Goal: Book appointment/travel/reservation

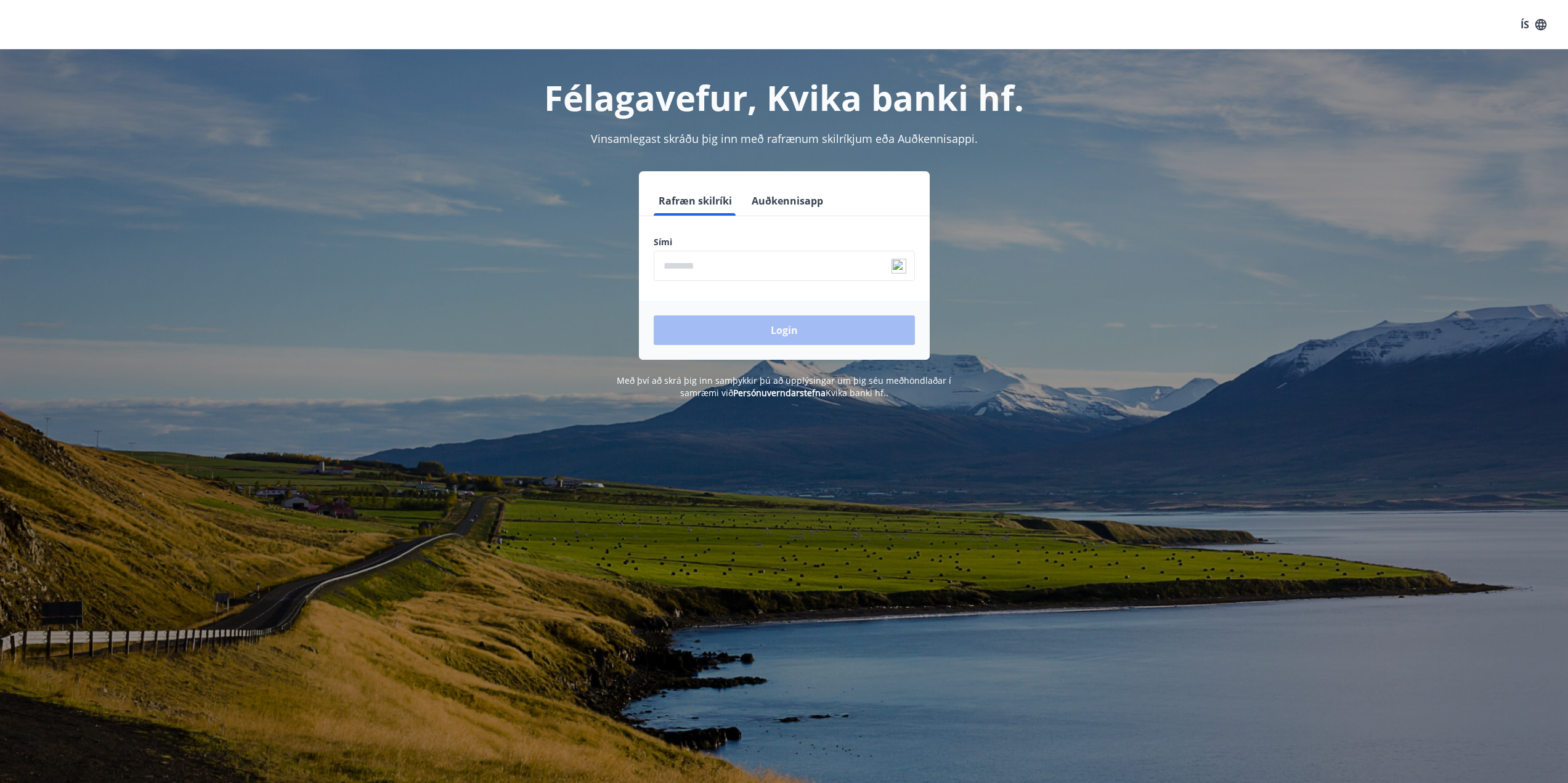
click at [698, 259] on input "phone" at bounding box center [784, 266] width 261 height 30
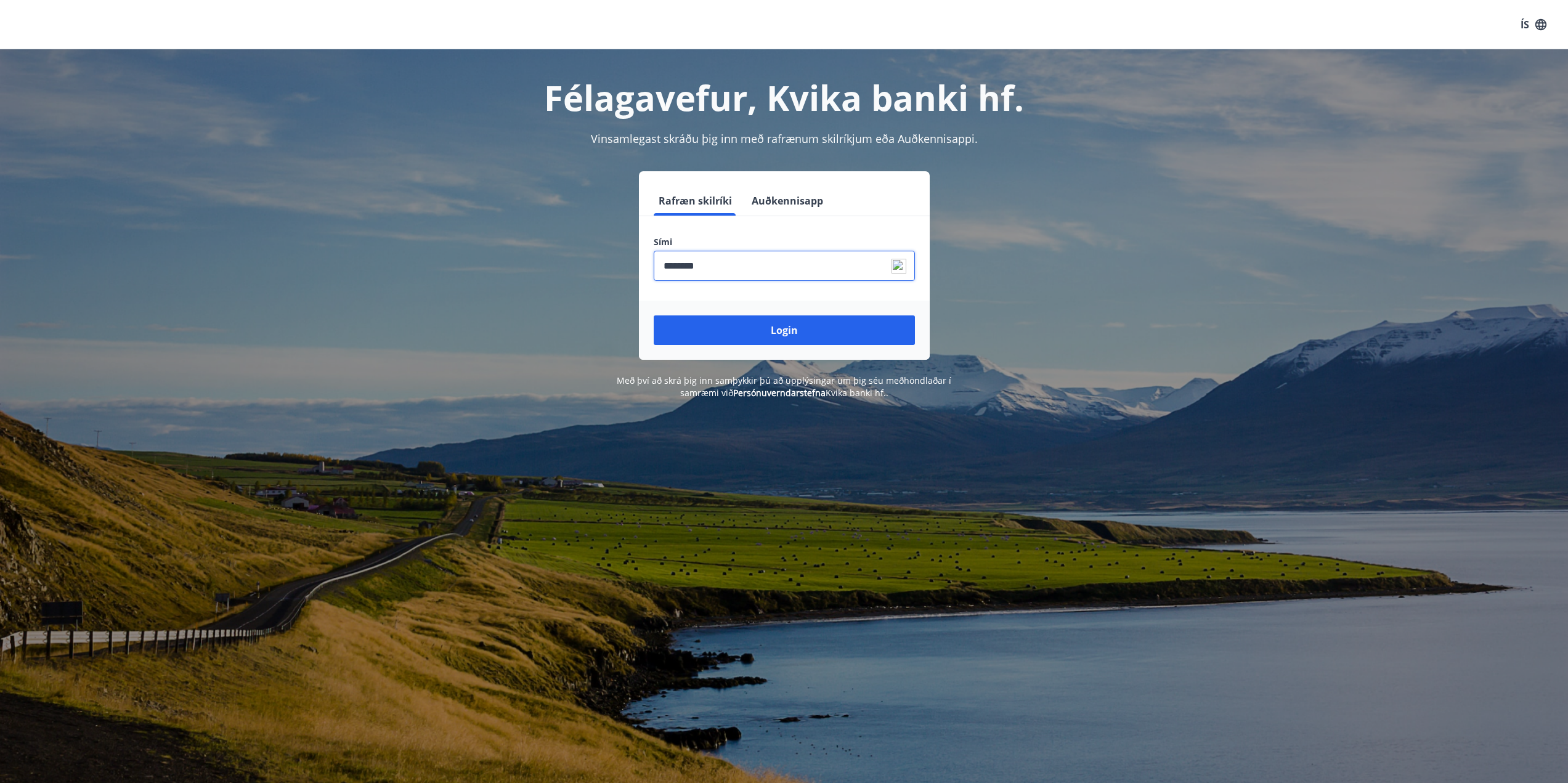
type input "********"
click at [654, 315] on button "Login" at bounding box center [784, 330] width 261 height 29
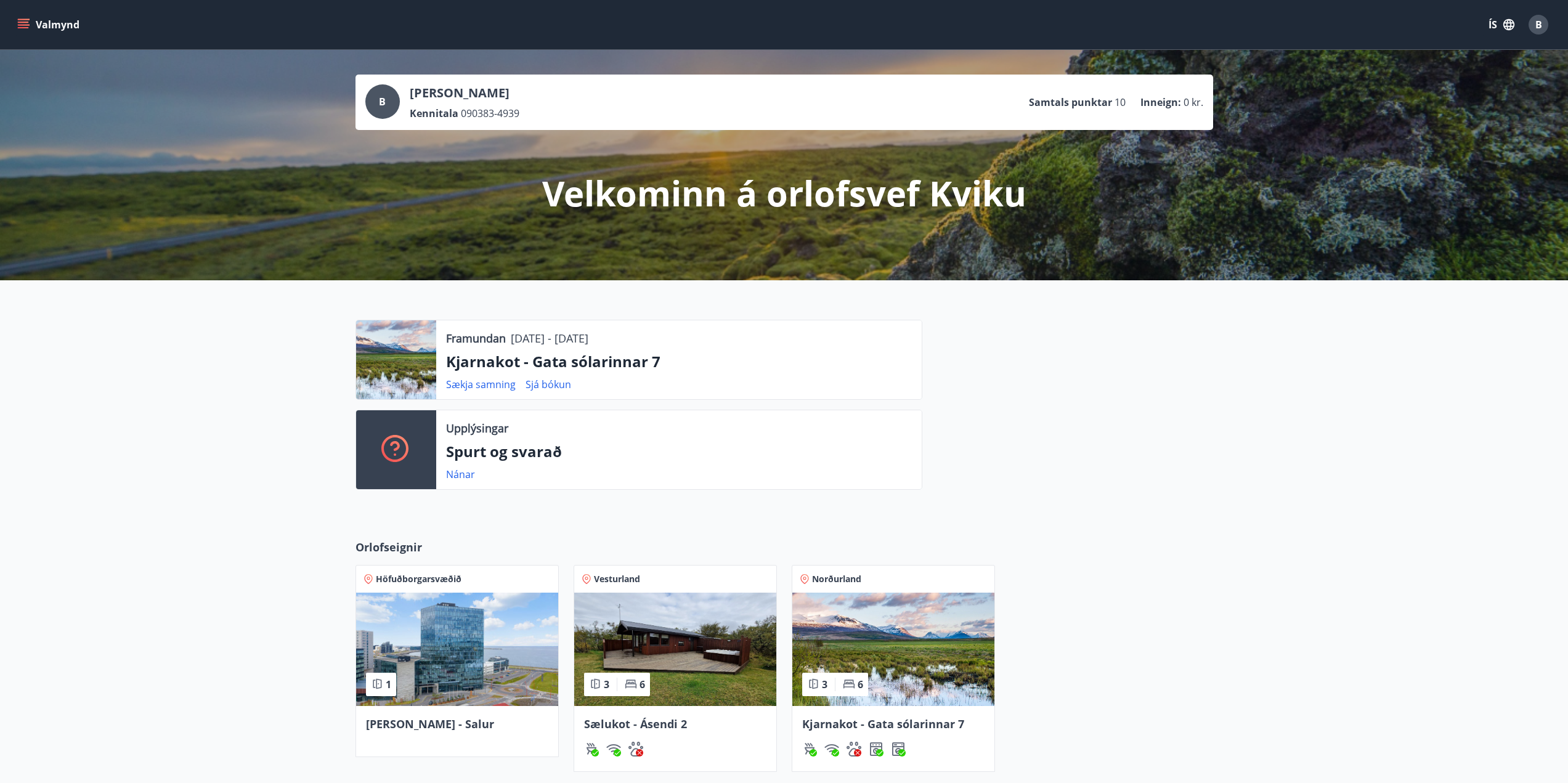
click at [626, 655] on img at bounding box center [675, 649] width 202 height 113
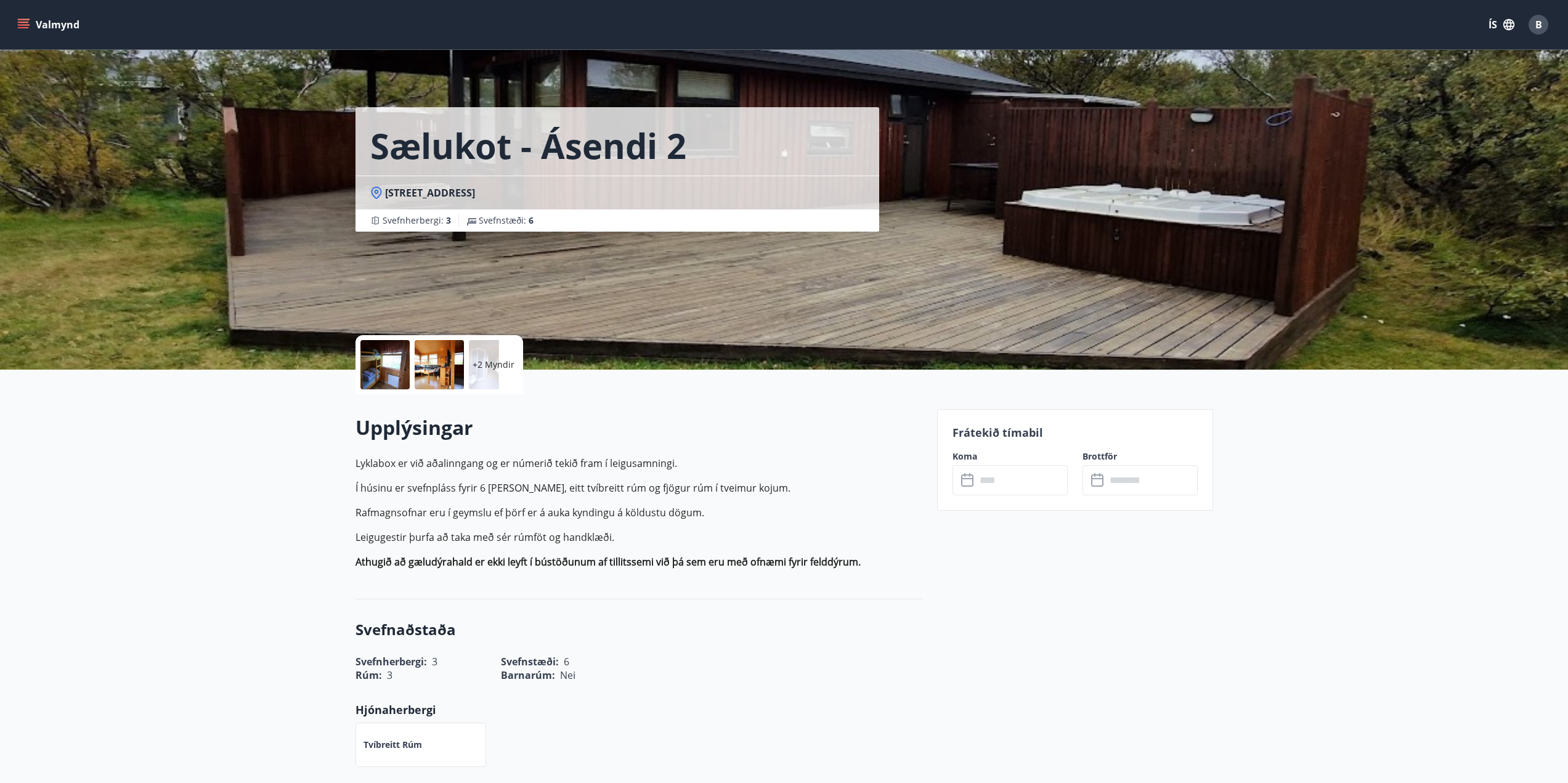
click at [35, 23] on button "Valmynd" at bounding box center [50, 24] width 70 height 22
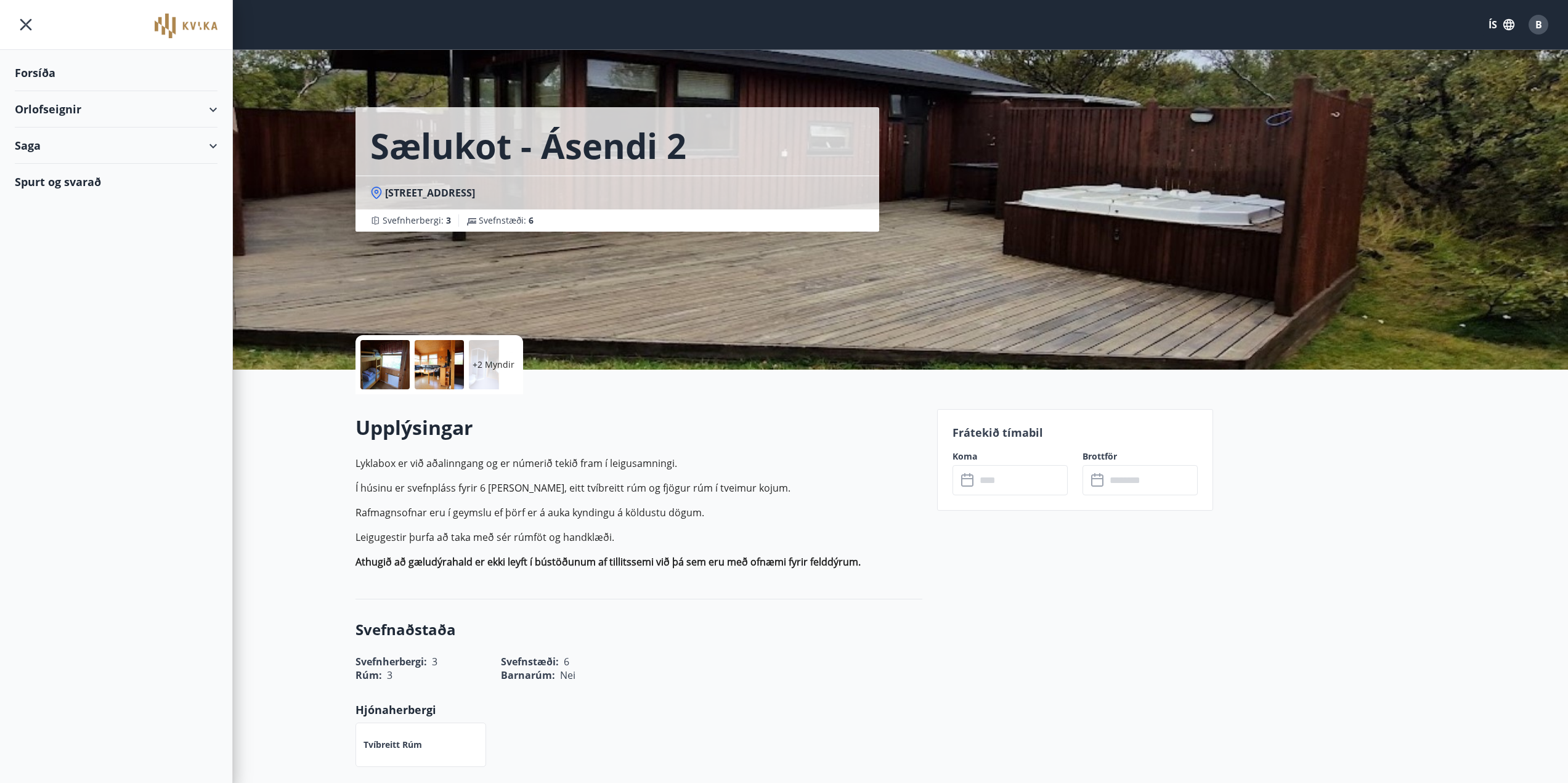
click at [209, 109] on div "Orlofseignir" at bounding box center [116, 109] width 203 height 36
click at [54, 167] on div "Bókunardagatal" at bounding box center [116, 166] width 183 height 26
